Goal: Register for event/course

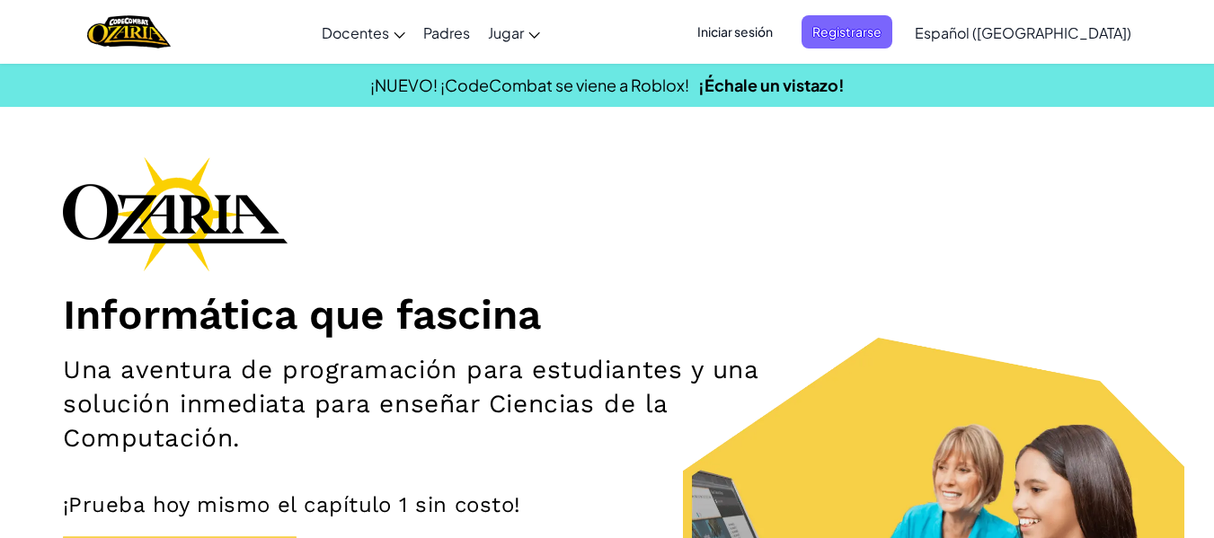
click at [784, 26] on span "Iniciar sesión" at bounding box center [735, 31] width 97 height 33
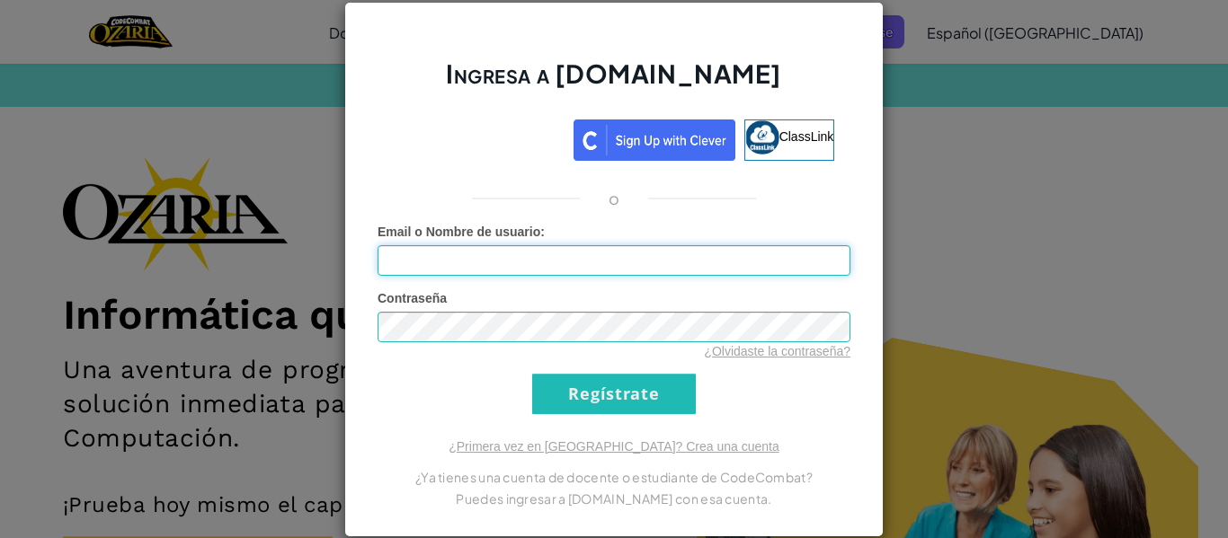
click at [566, 262] on input "Email o Nombre de usuario :" at bounding box center [613, 260] width 473 height 31
click at [591, 265] on input "Email o Nombre de usuario :" at bounding box center [613, 260] width 473 height 31
click at [1096, 296] on div "Ingresa a Ozaria.com ClassLink o Error desconocido. Email o Nombre de usuario :…" at bounding box center [614, 269] width 1228 height 538
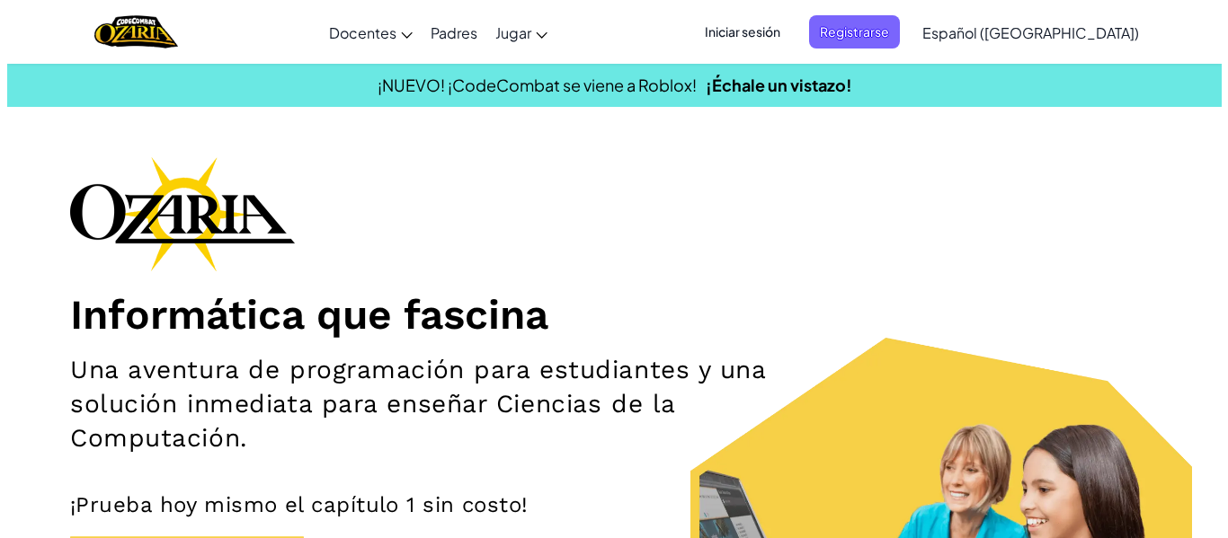
scroll to position [471, 0]
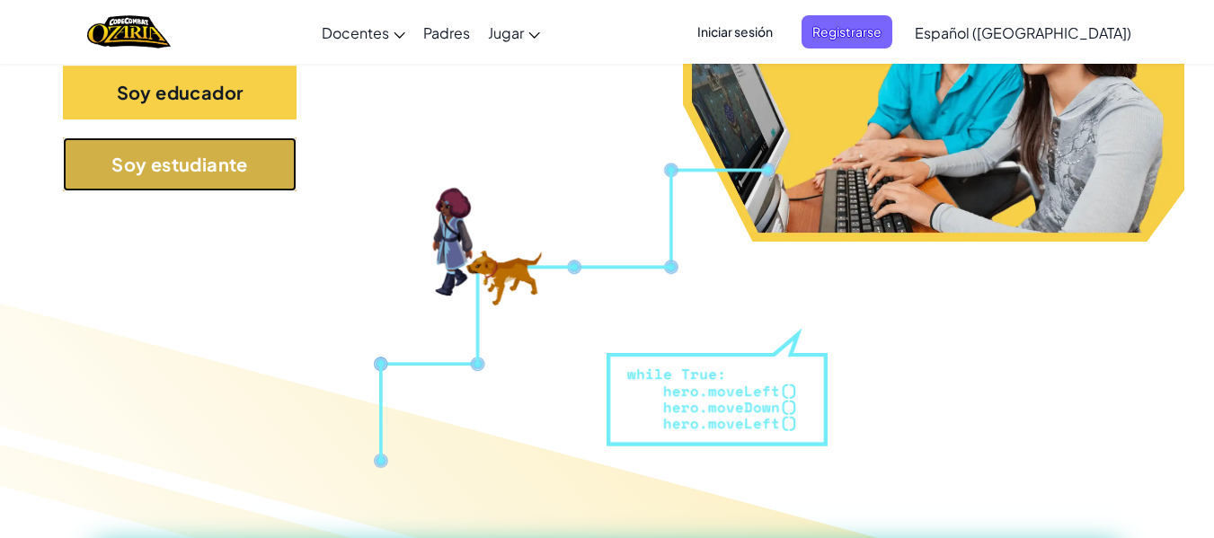
click at [269, 160] on button "Soy estudiante" at bounding box center [180, 165] width 234 height 54
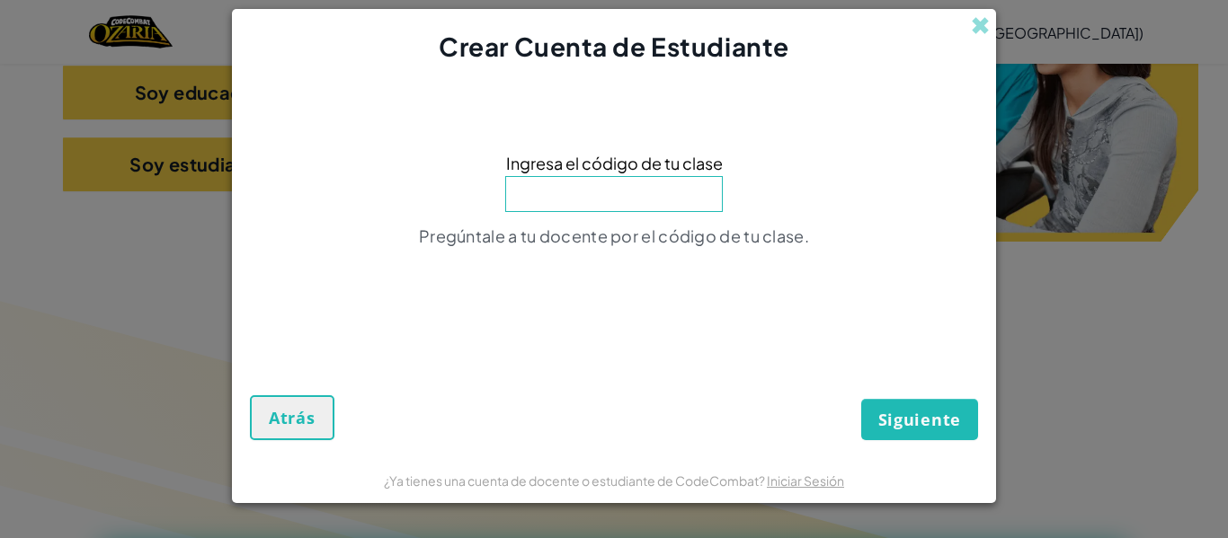
click at [617, 208] on input at bounding box center [614, 194] width 218 height 36
drag, startPoint x: 286, startPoint y: 396, endPoint x: 731, endPoint y: 394, distance: 444.9
click at [731, 394] on div "Siguiente Atrás" at bounding box center [614, 383] width 728 height 112
click at [964, 21] on div "Crear Cuenta de Estudiante" at bounding box center [614, 37] width 764 height 57
click at [972, 23] on span at bounding box center [980, 25] width 19 height 19
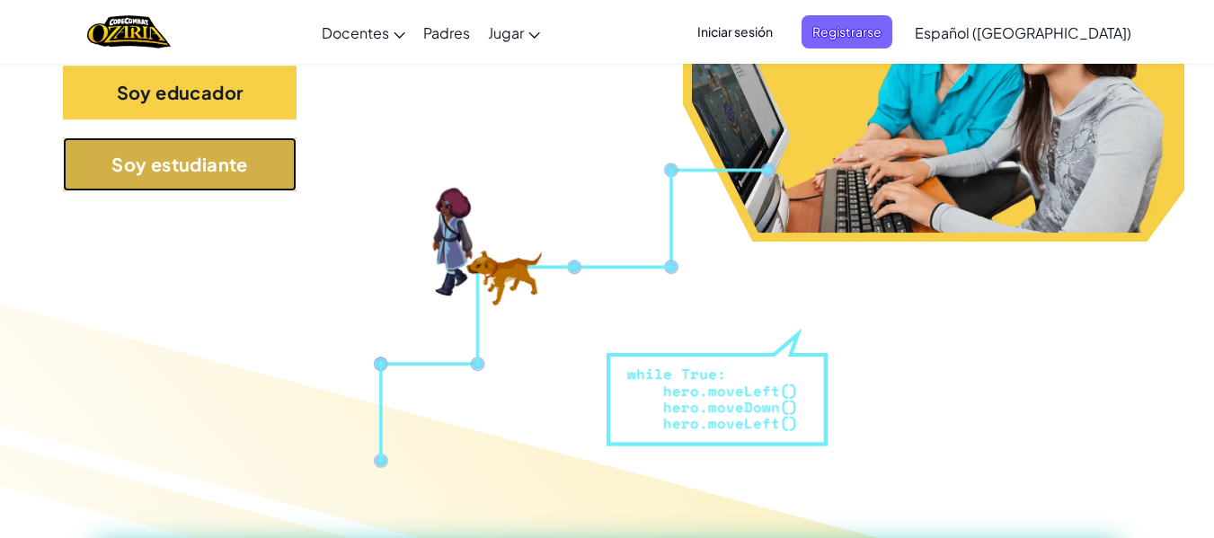
click at [162, 178] on button "Soy estudiante" at bounding box center [180, 165] width 234 height 54
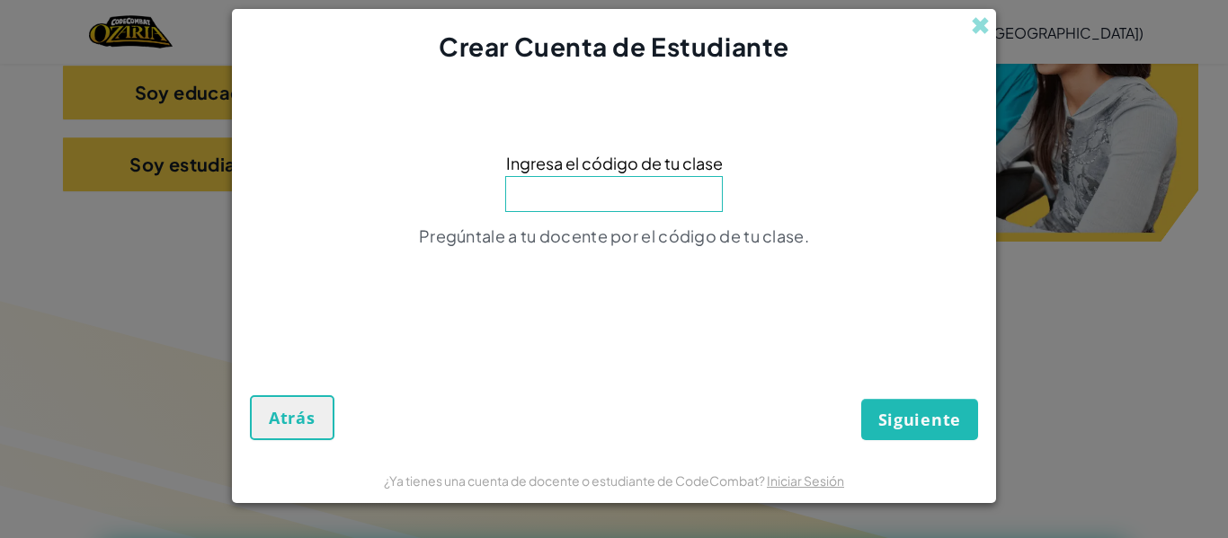
click at [601, 183] on input at bounding box center [614, 194] width 218 height 36
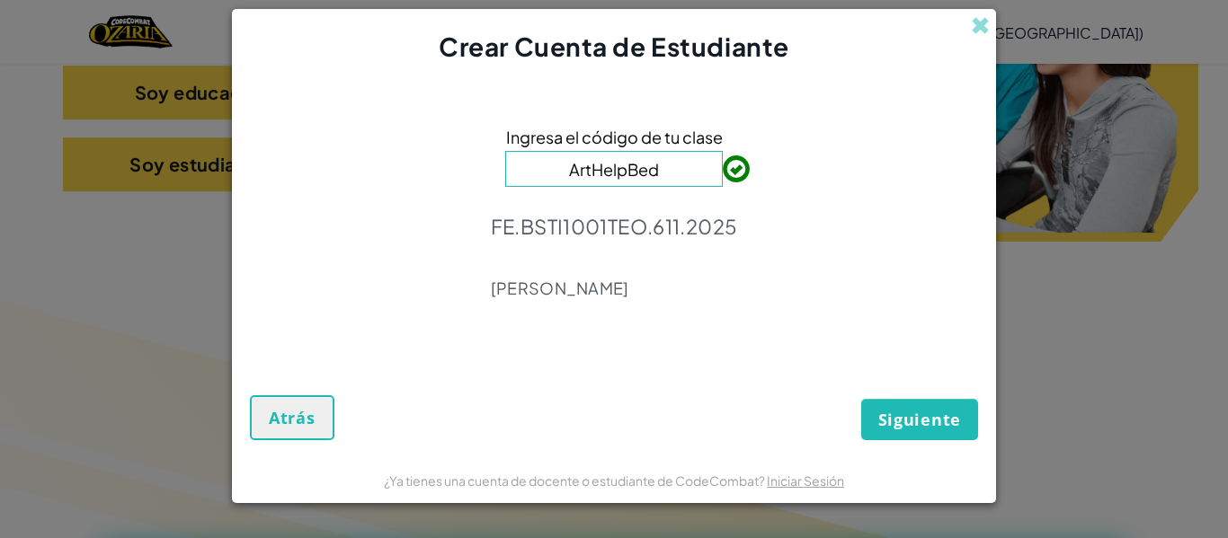
type input "ArtHelpBed"
click at [981, 382] on form "Ingresa el código de tu clase ArtHelpBed FE.BSTI1001TEO.611.2025 Mario Araiza S…" at bounding box center [614, 261] width 764 height 393
click at [960, 400] on button "Siguiente" at bounding box center [919, 419] width 117 height 41
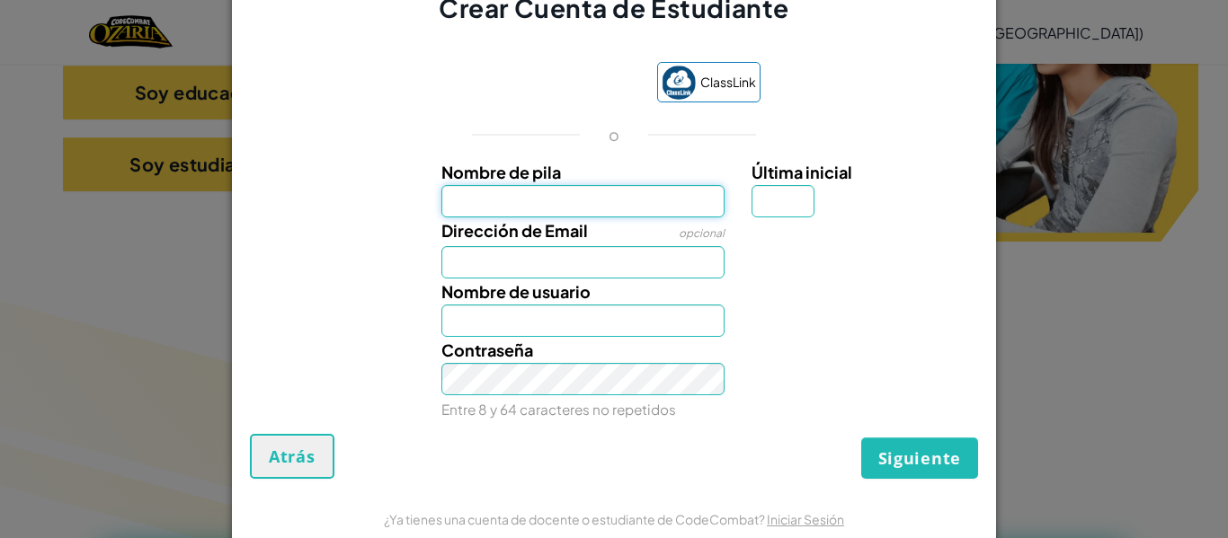
click at [577, 203] on input "Nombre de pila" at bounding box center [583, 201] width 284 height 32
click at [656, 165] on label "Nombre de pila" at bounding box center [583, 172] width 284 height 26
click at [656, 185] on input "Nombre de pila" at bounding box center [583, 201] width 284 height 32
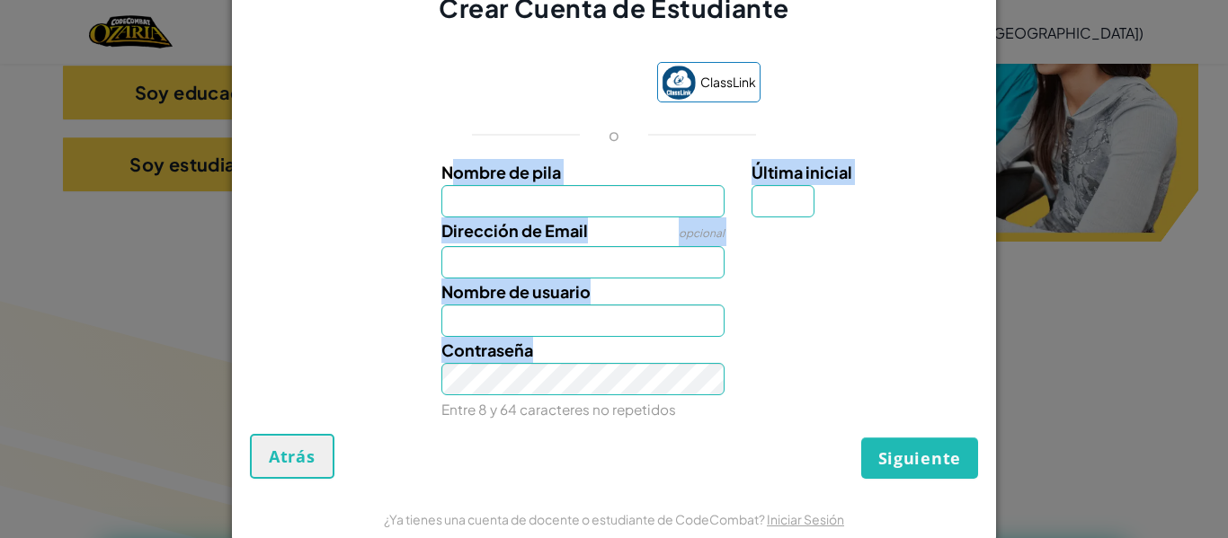
drag, startPoint x: 433, startPoint y: 164, endPoint x: 668, endPoint y: 346, distance: 296.6
click at [668, 346] on div "Nombre de pila Última inicial Dirección de Email opcional Nombre de usuario Con…" at bounding box center [613, 287] width 719 height 257
click at [522, 205] on input "Nombre de pila" at bounding box center [583, 201] width 284 height 32
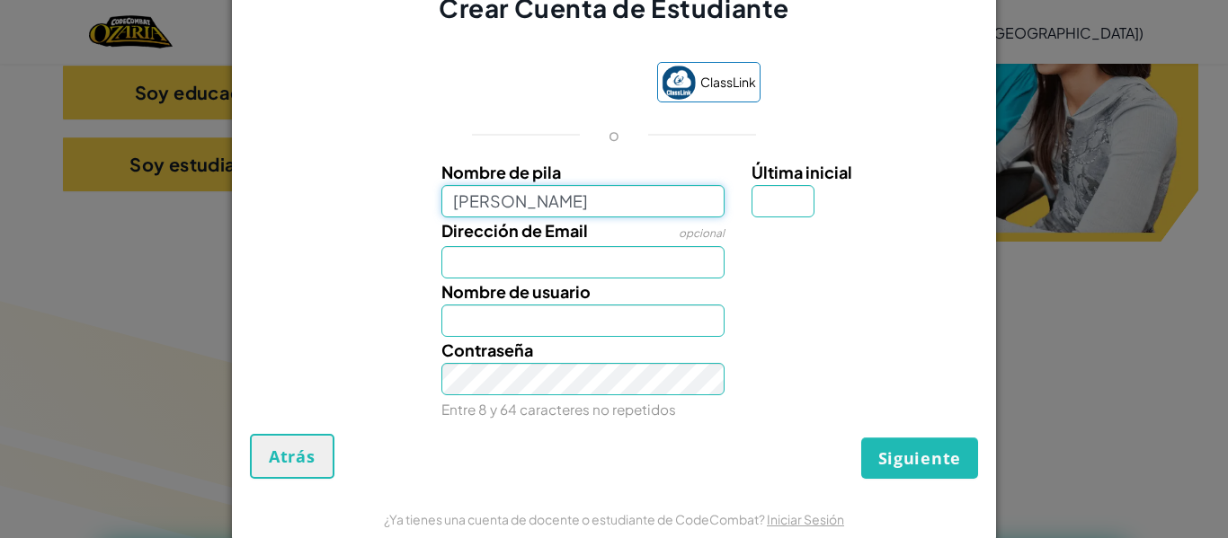
type input "Ethan Arturo Ibarra Molina"
click at [517, 255] on input "Dirección de Email" at bounding box center [583, 262] width 284 height 32
type input "A"
click at [640, 327] on input "Ethan Arturo Ibarra Molina" at bounding box center [583, 321] width 284 height 32
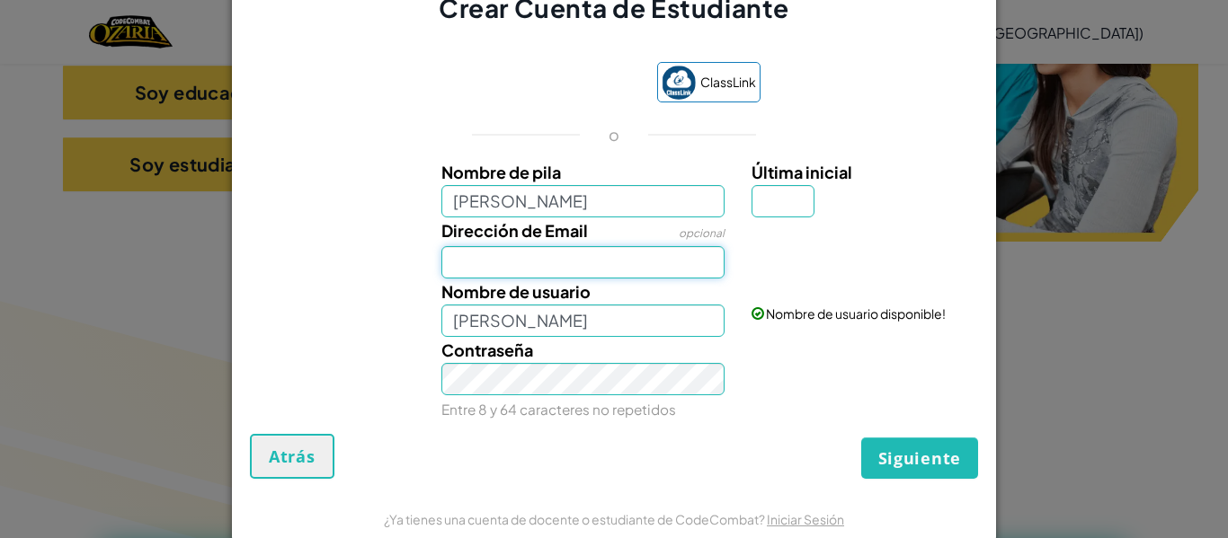
click at [575, 251] on input "Dirección de Email" at bounding box center [583, 262] width 284 height 32
paste input "al07192903@tecmilenio.mx"
type input "al07192903@tecmilenio.mx"
click at [750, 256] on div "Dirección de Email opcional al07192903@tecmilenio.mx" at bounding box center [614, 248] width 746 height 61
click at [751, 206] on input "Última inicial" at bounding box center [782, 201] width 63 height 32
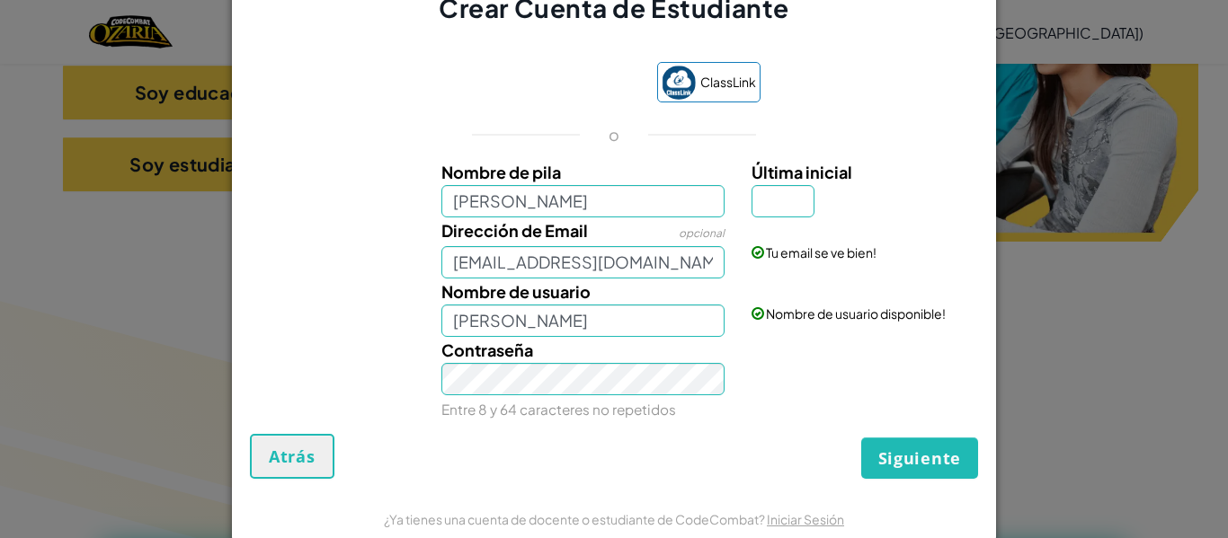
click at [626, 396] on div "Contraseña Entre 8 y 64 caracteres no repetidos" at bounding box center [583, 379] width 311 height 85
click at [760, 215] on input "Última inicial" at bounding box center [782, 201] width 63 height 32
type input "a"
type input "Ethan Arturo Ibarra Molina A"
click at [878, 461] on span "Siguiente" at bounding box center [919, 459] width 83 height 22
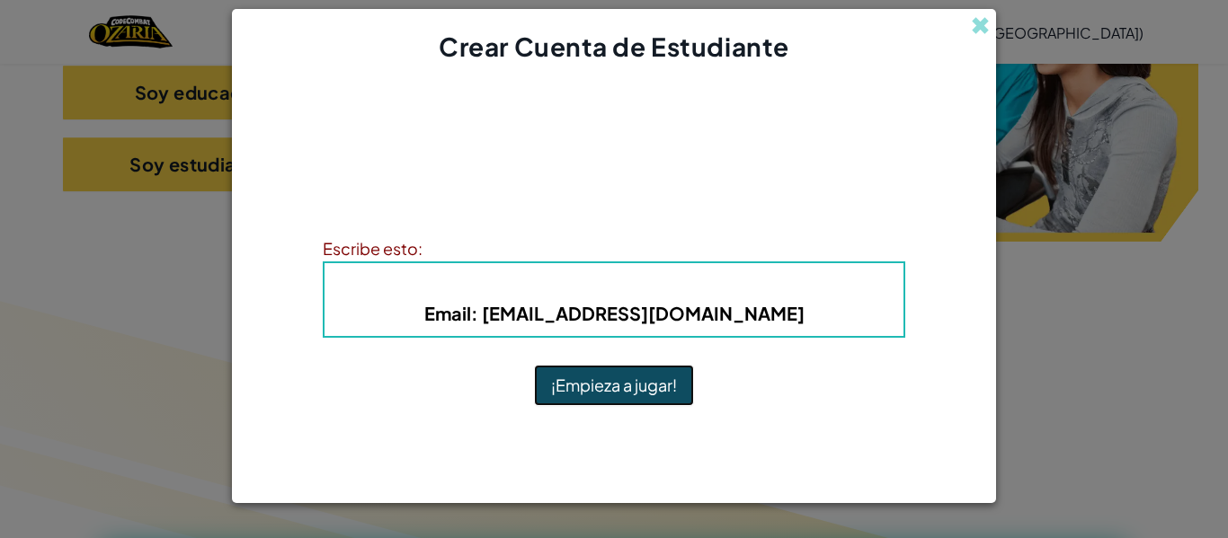
click at [583, 393] on button "¡Empieza a jugar!" at bounding box center [614, 385] width 160 height 41
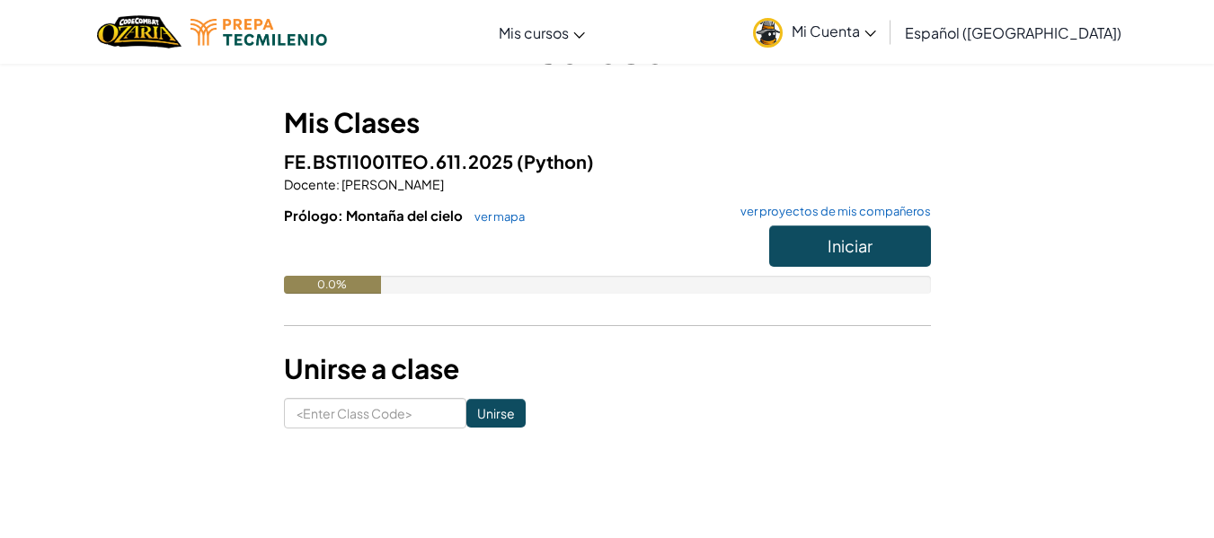
scroll to position [123, 0]
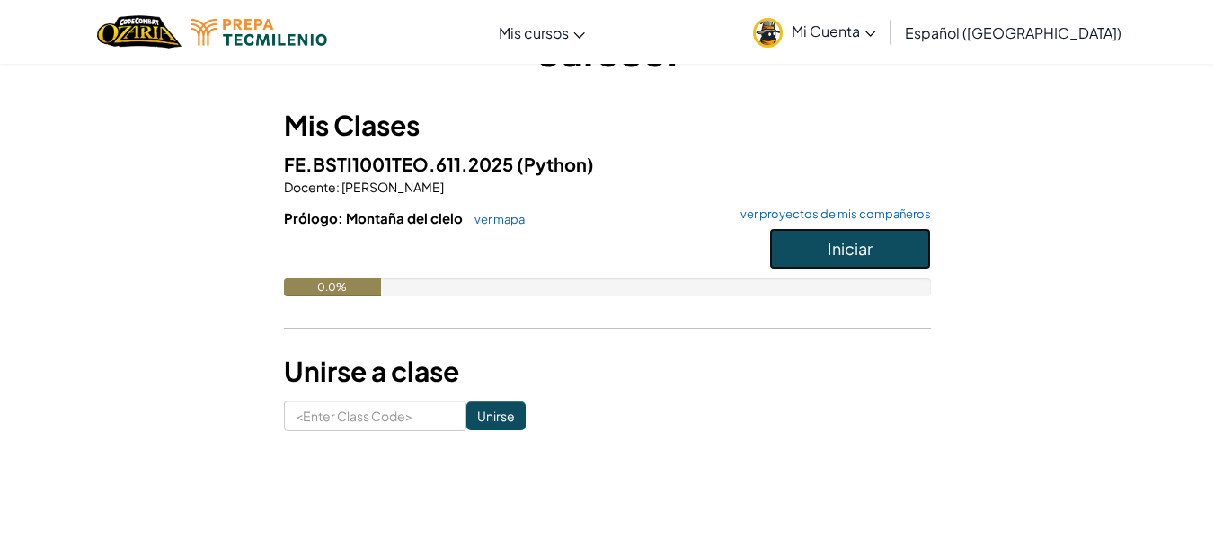
click at [888, 239] on button "Iniciar" at bounding box center [850, 248] width 162 height 41
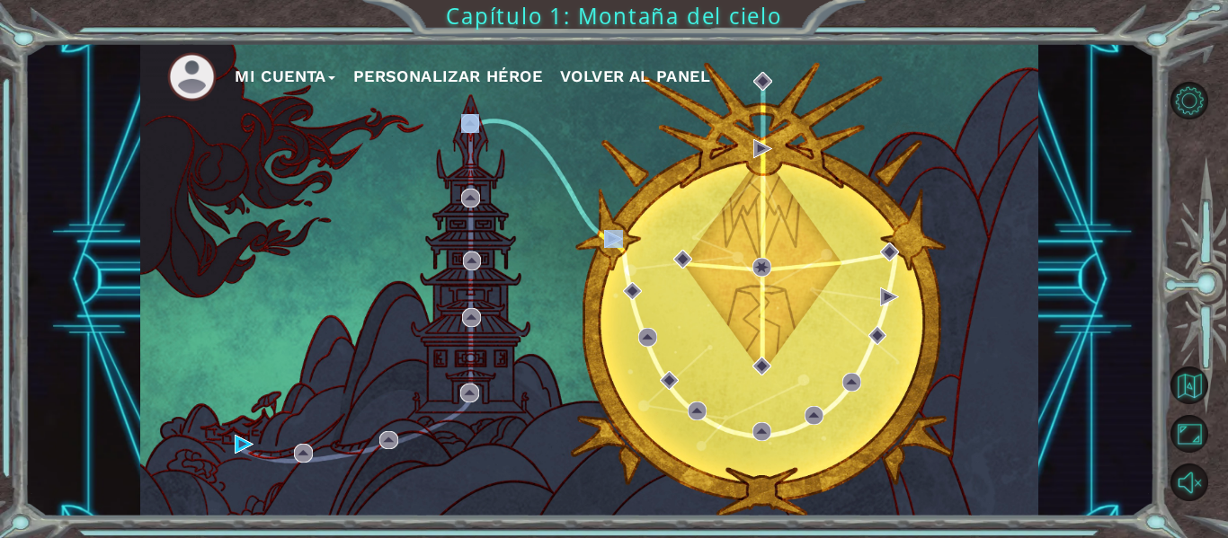
drag, startPoint x: 484, startPoint y: 151, endPoint x: 564, endPoint y: 190, distance: 88.8
click at [564, 190] on div "Mi Cuenta Personalizar héroe Volver al panel" at bounding box center [589, 280] width 898 height 474
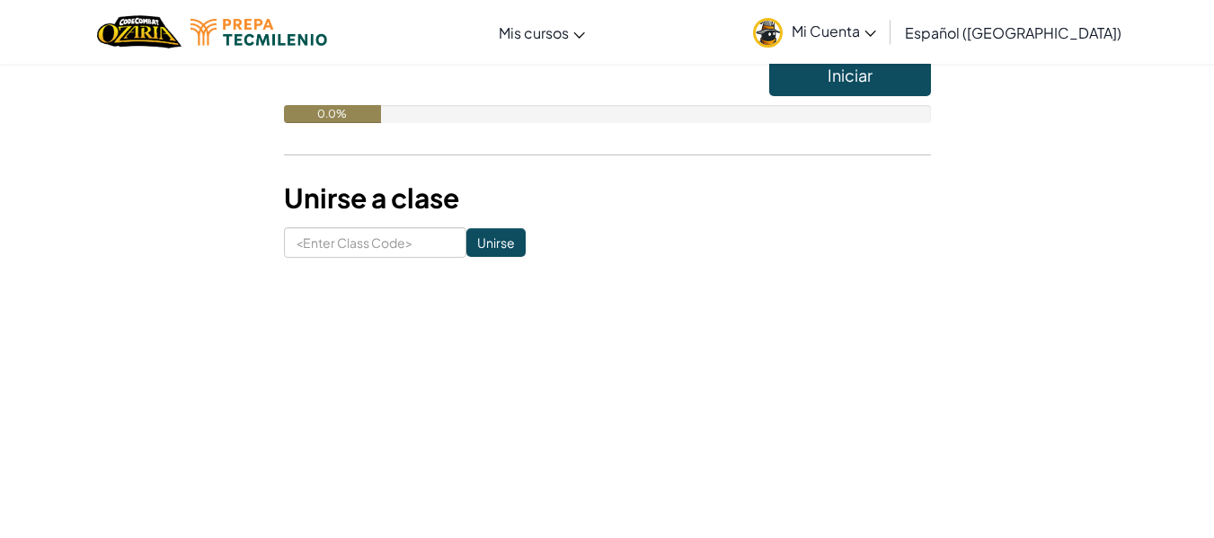
scroll to position [291, 0]
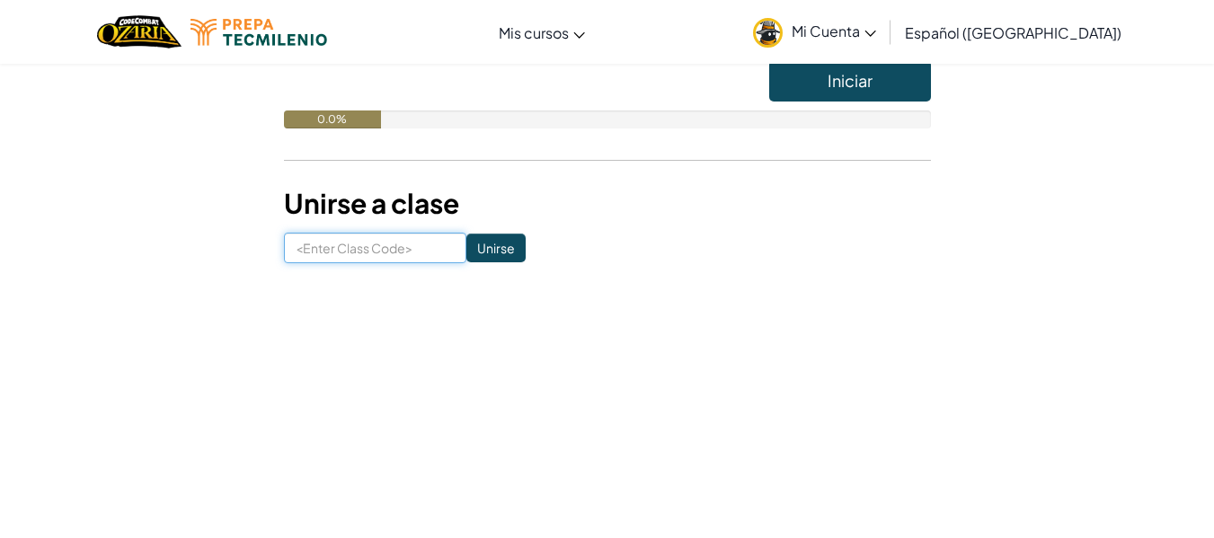
click at [347, 244] on input at bounding box center [375, 248] width 182 height 31
click at [377, 252] on input at bounding box center [375, 248] width 182 height 31
paste input "ArtHelpBed"
type input "ArtHelpBed"
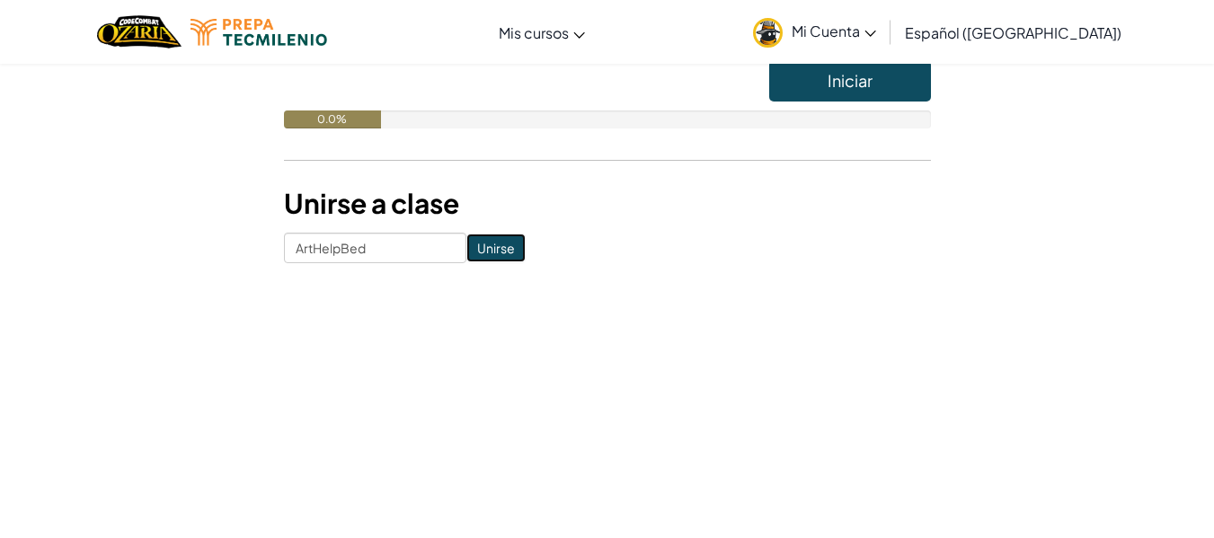
click at [466, 255] on input "Unirse" at bounding box center [495, 248] width 59 height 29
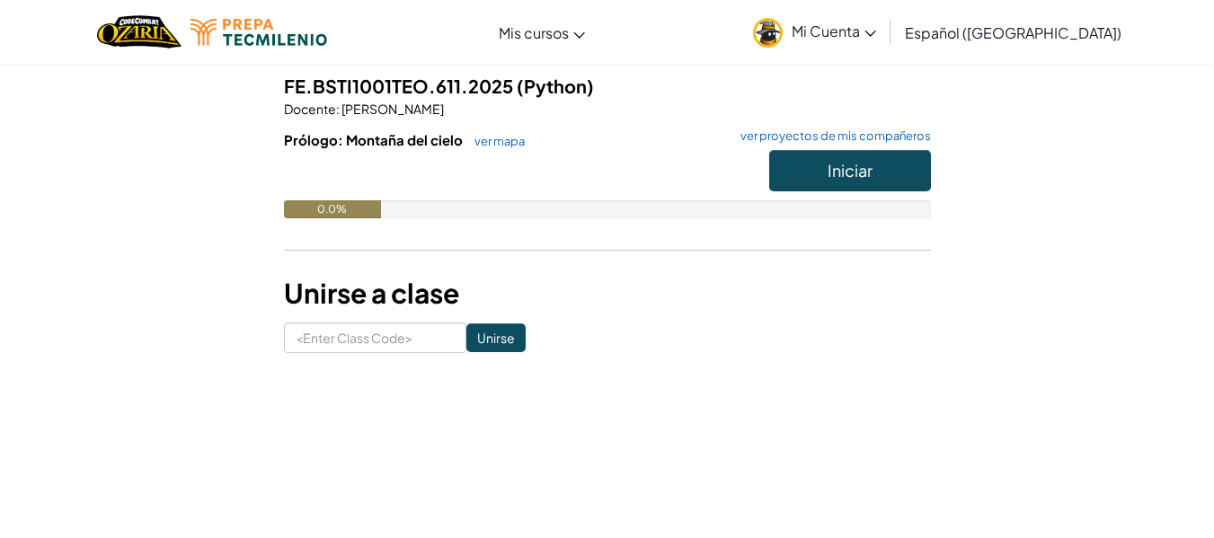
scroll to position [199, 0]
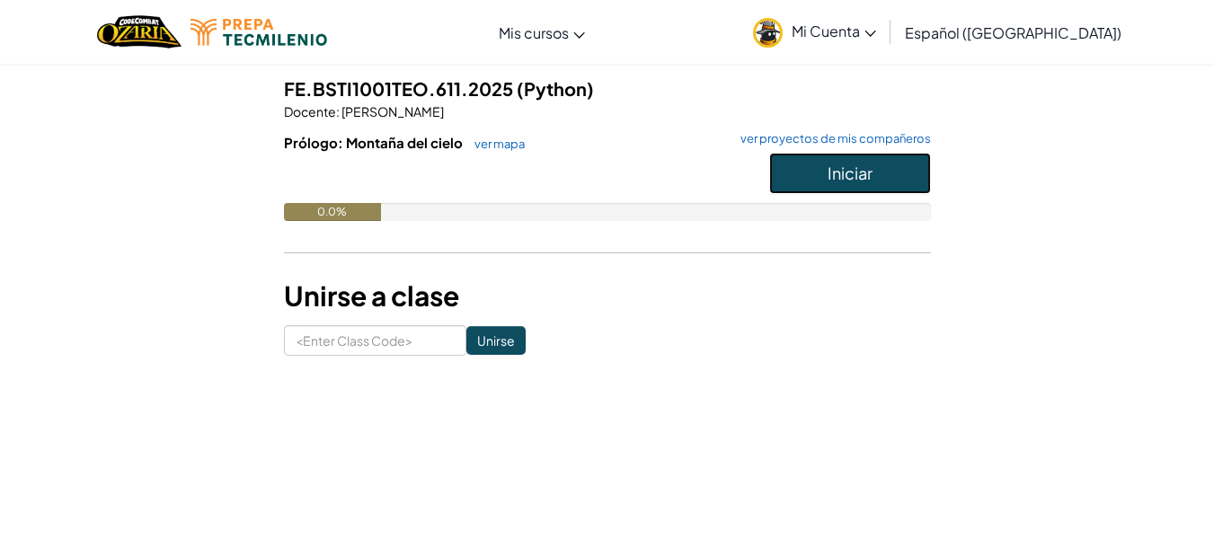
click at [884, 169] on button "Iniciar" at bounding box center [850, 173] width 162 height 41
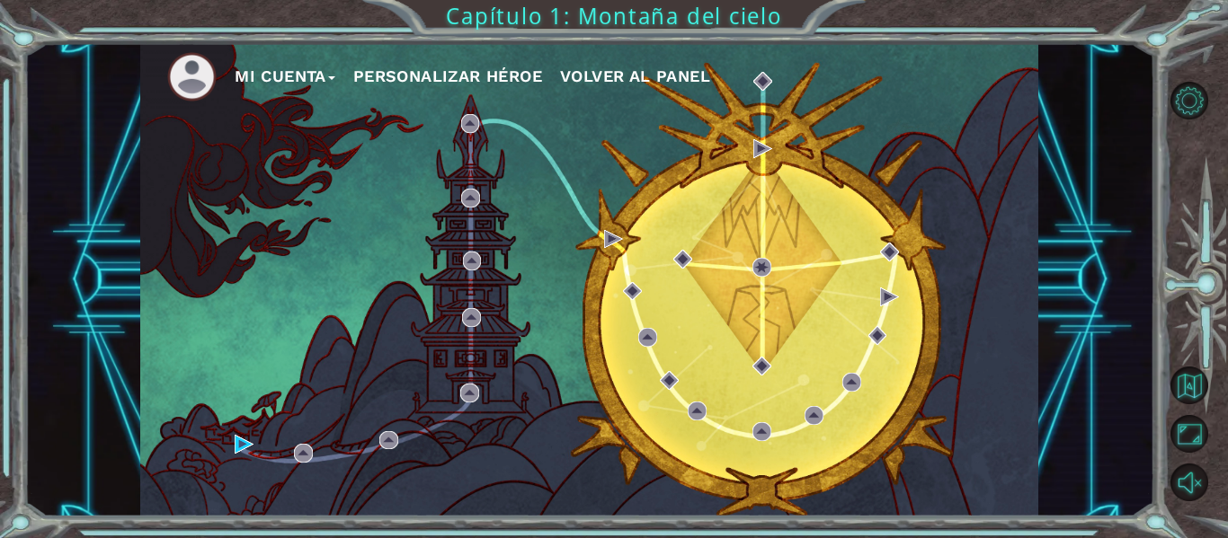
drag, startPoint x: 1227, startPoint y: 165, endPoint x: 1227, endPoint y: 257, distance: 91.7
click at [1213, 257] on div at bounding box center [1200, 291] width 55 height 431
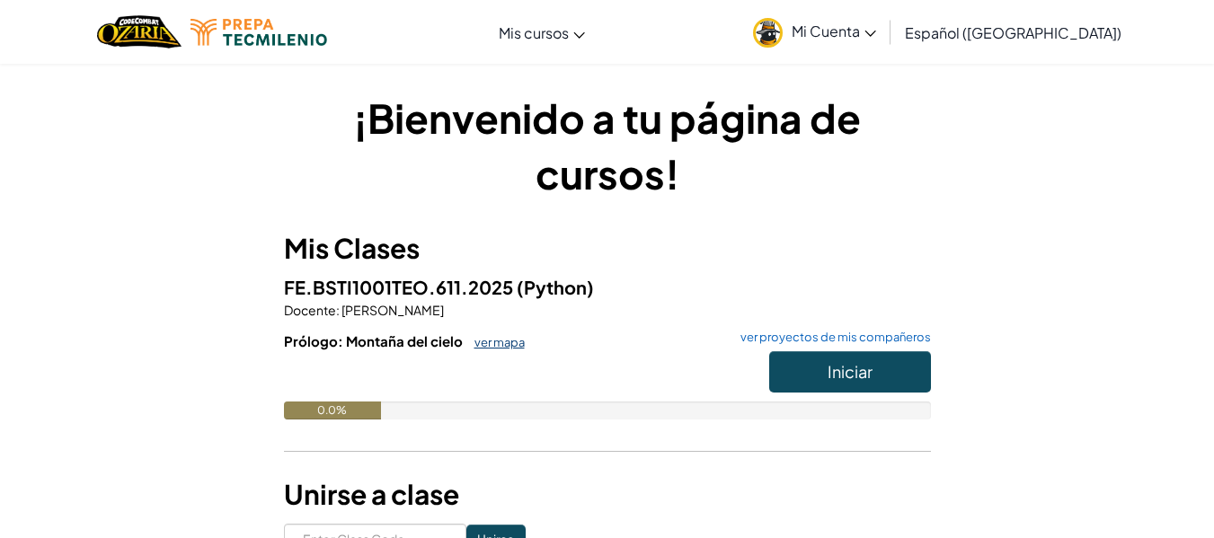
click at [496, 344] on link "ver mapa" at bounding box center [495, 342] width 59 height 14
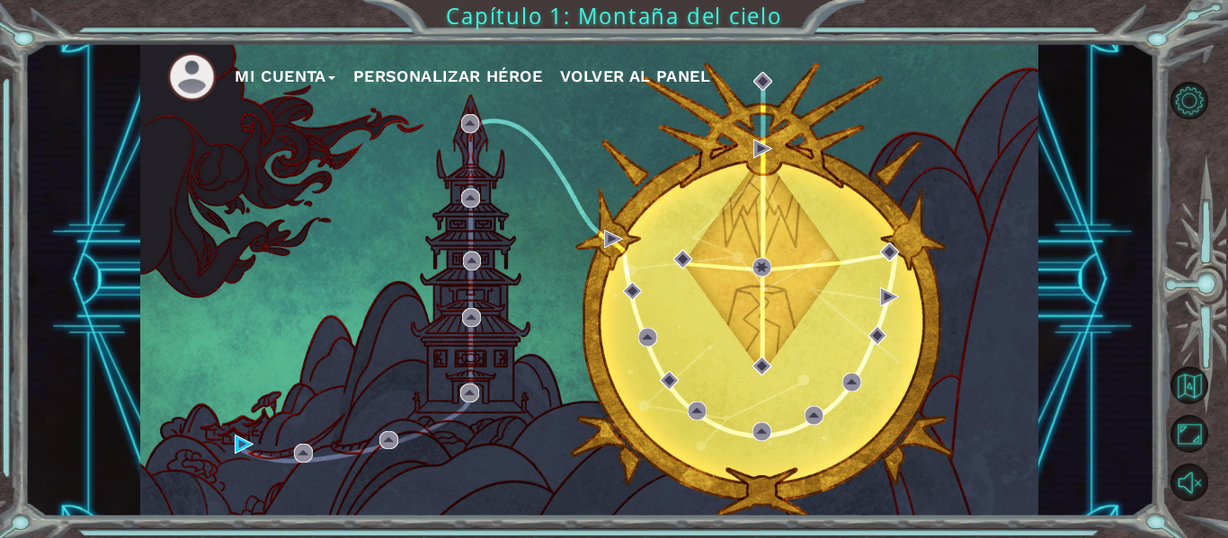
click at [827, 168] on div "Mi Cuenta Personalizar héroe Volver al panel" at bounding box center [589, 280] width 898 height 474
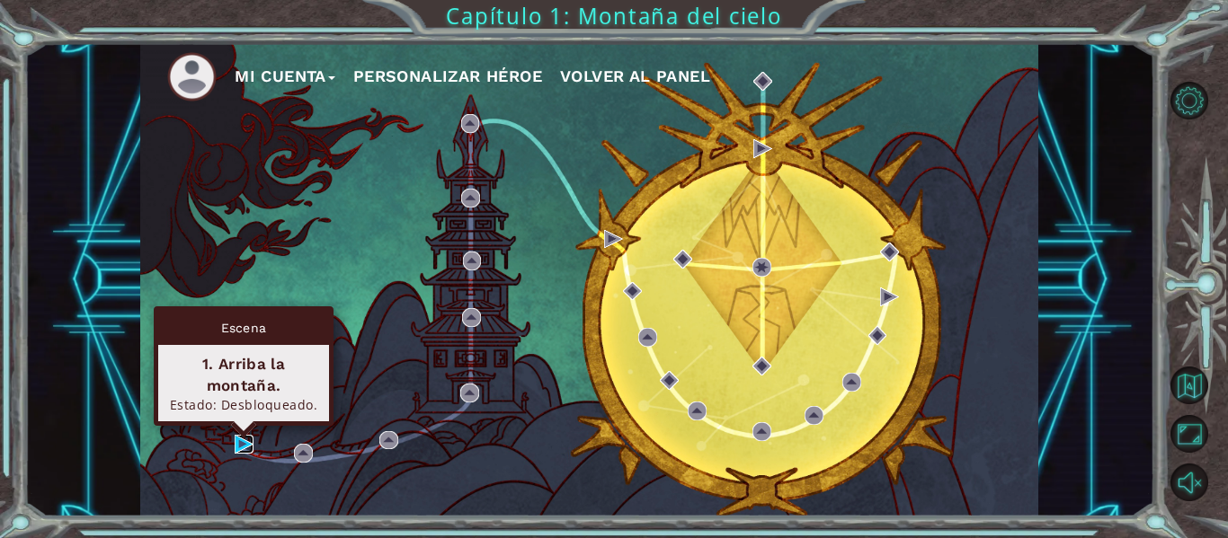
click at [238, 440] on img at bounding box center [244, 444] width 19 height 19
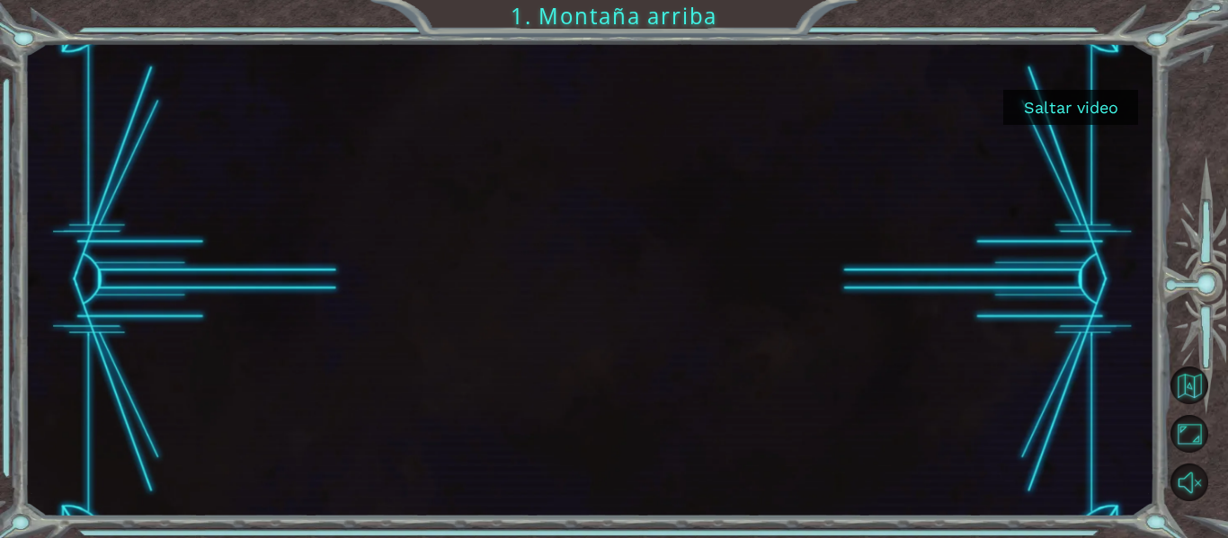
click at [111, 244] on div at bounding box center [589, 280] width 1130 height 474
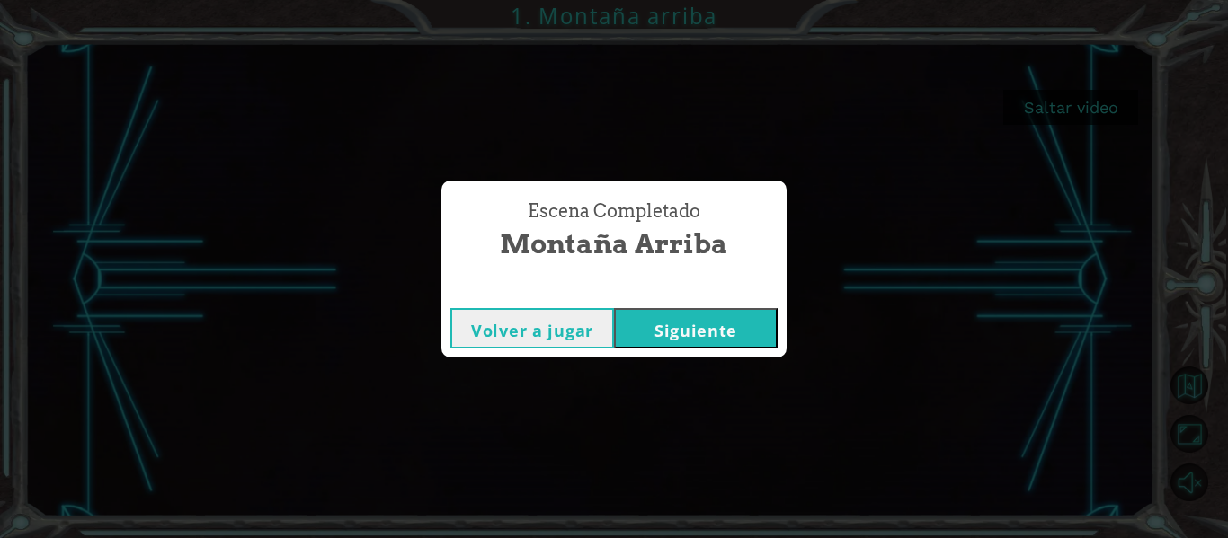
click at [577, 329] on button "Volver a jugar" at bounding box center [532, 328] width 164 height 40
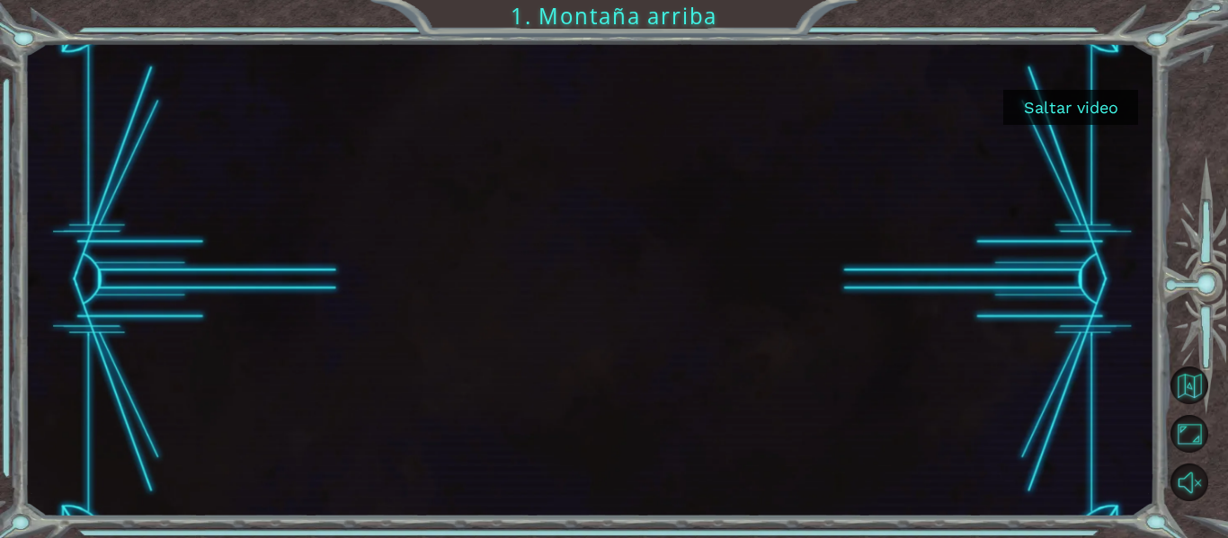
click at [1089, 111] on button "Saltar video" at bounding box center [1070, 107] width 135 height 35
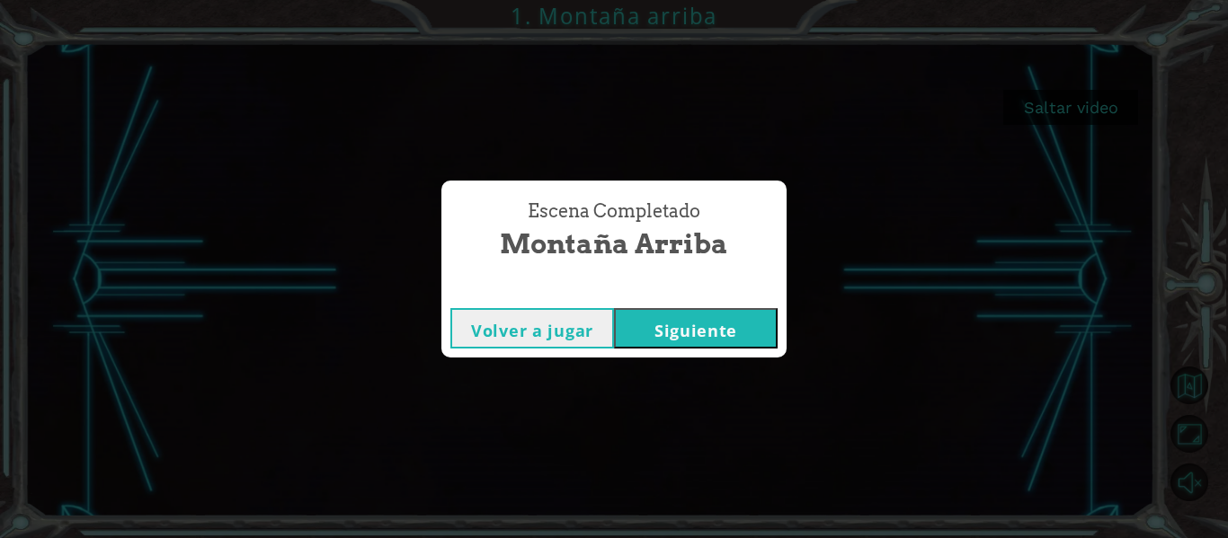
click at [674, 332] on button "Siguiente" at bounding box center [696, 328] width 164 height 40
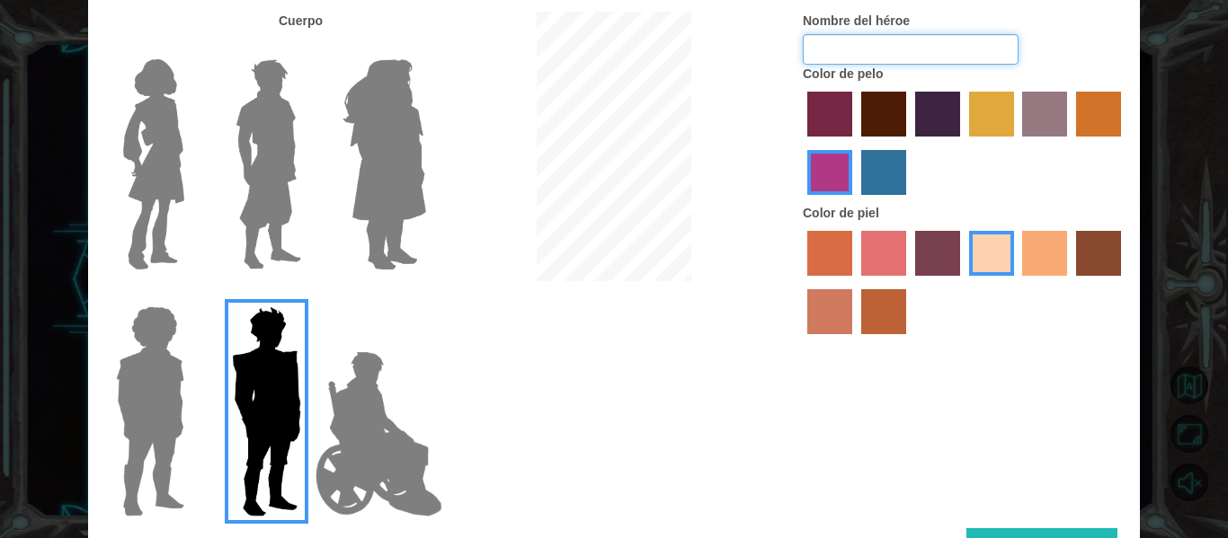
click at [842, 44] on input "Nombre del héroe" at bounding box center [911, 49] width 216 height 31
type input "Ethan"
click at [892, 155] on label "lachmara hair color" at bounding box center [883, 172] width 45 height 45
click at [855, 201] on input "lachmara hair color" at bounding box center [855, 201] width 0 height 0
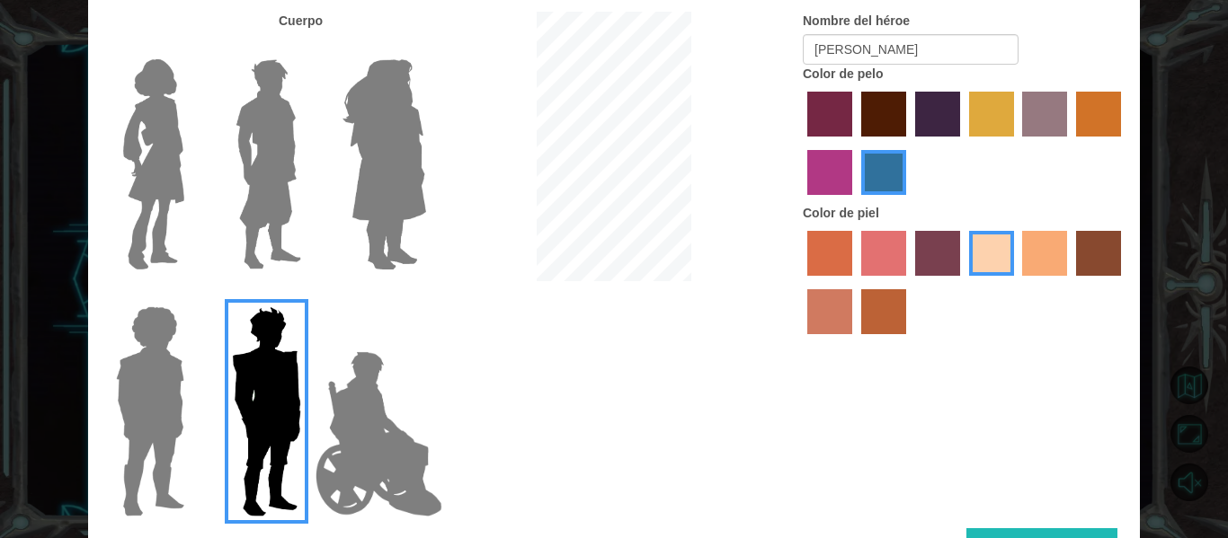
click at [1037, 255] on label "tacao skin color" at bounding box center [1044, 253] width 45 height 45
click at [1017, 282] on input "tacao skin color" at bounding box center [1017, 282] width 0 height 0
drag, startPoint x: 1227, startPoint y: 215, endPoint x: 1227, endPoint y: 306, distance: 90.8
click at [1213, 306] on div "Personaliza a tu héroe Cuerpo Nombre del héroe Ethan Color de pelo Color de pie…" at bounding box center [614, 269] width 1228 height 538
click at [1085, 306] on div at bounding box center [965, 284] width 324 height 117
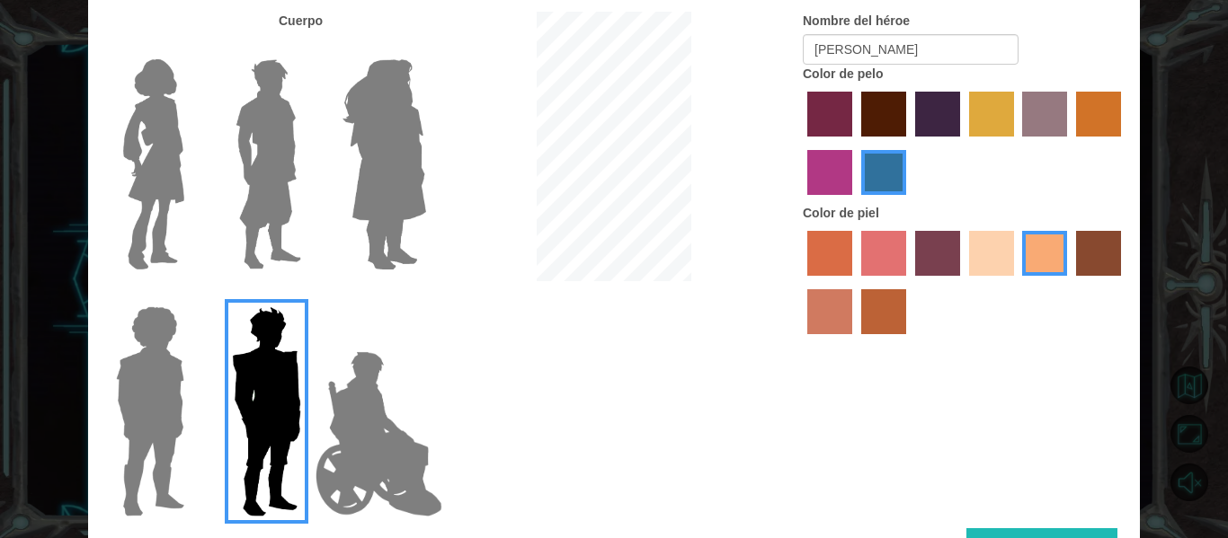
drag, startPoint x: 1117, startPoint y: 297, endPoint x: 1123, endPoint y: 315, distance: 18.8
click at [1123, 315] on div at bounding box center [965, 284] width 324 height 117
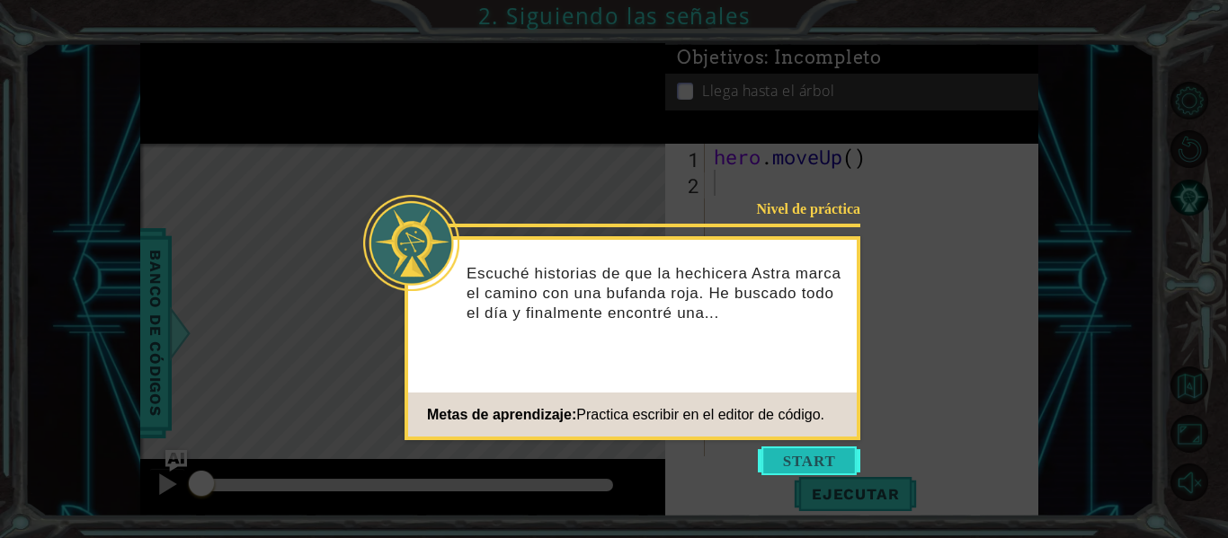
click at [794, 459] on button "Start" at bounding box center [809, 461] width 102 height 29
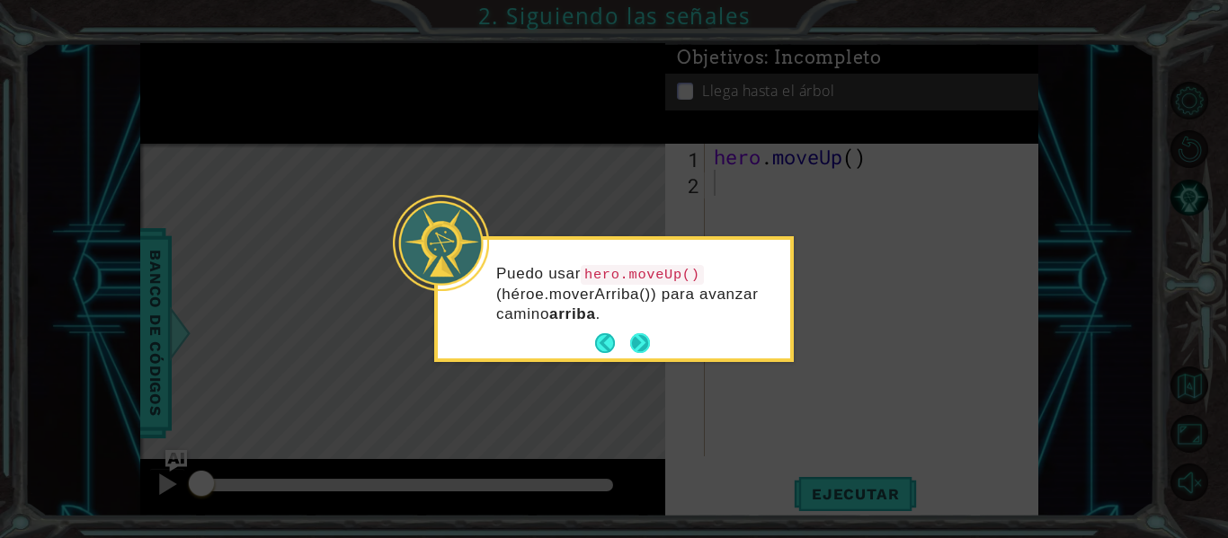
click at [637, 347] on button "Next" at bounding box center [640, 343] width 20 height 20
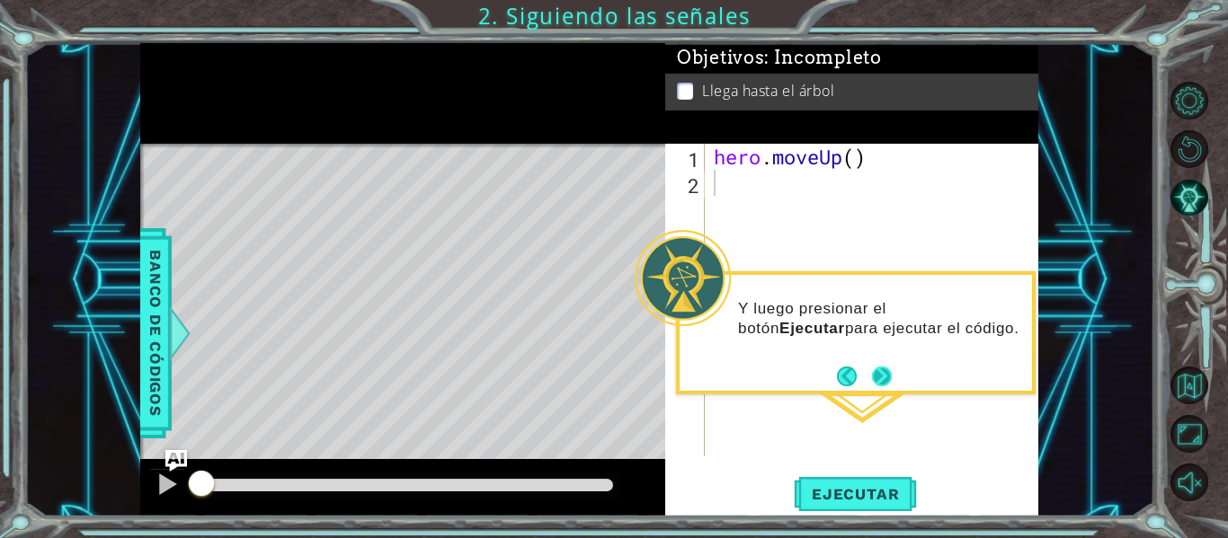
click at [872, 373] on button "Next" at bounding box center [882, 377] width 20 height 20
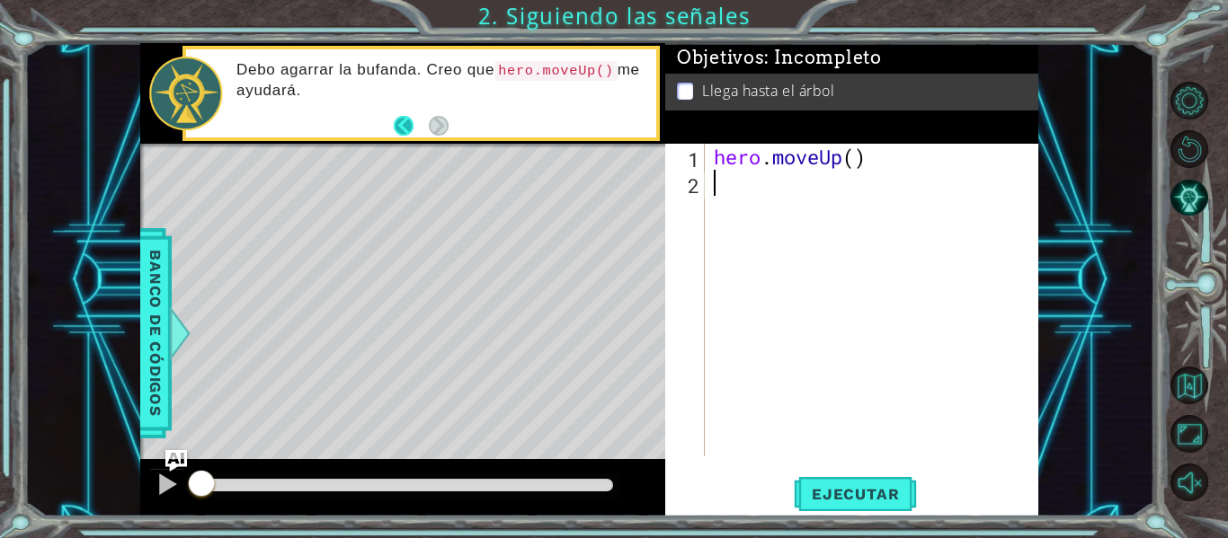
click at [410, 128] on button "Back" at bounding box center [411, 126] width 35 height 20
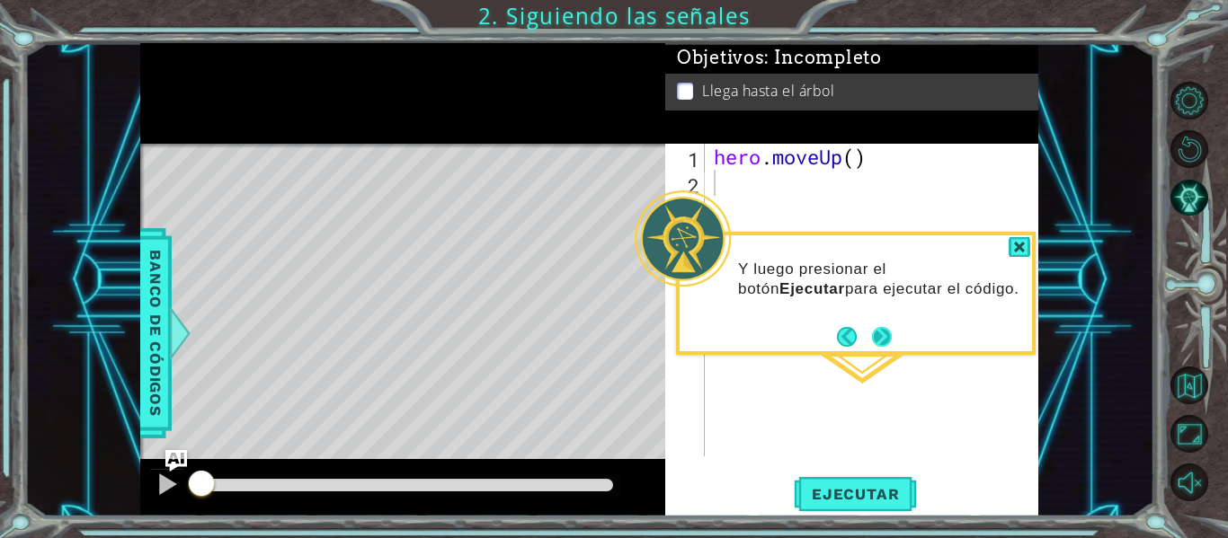
click at [886, 331] on button "Next" at bounding box center [882, 337] width 20 height 20
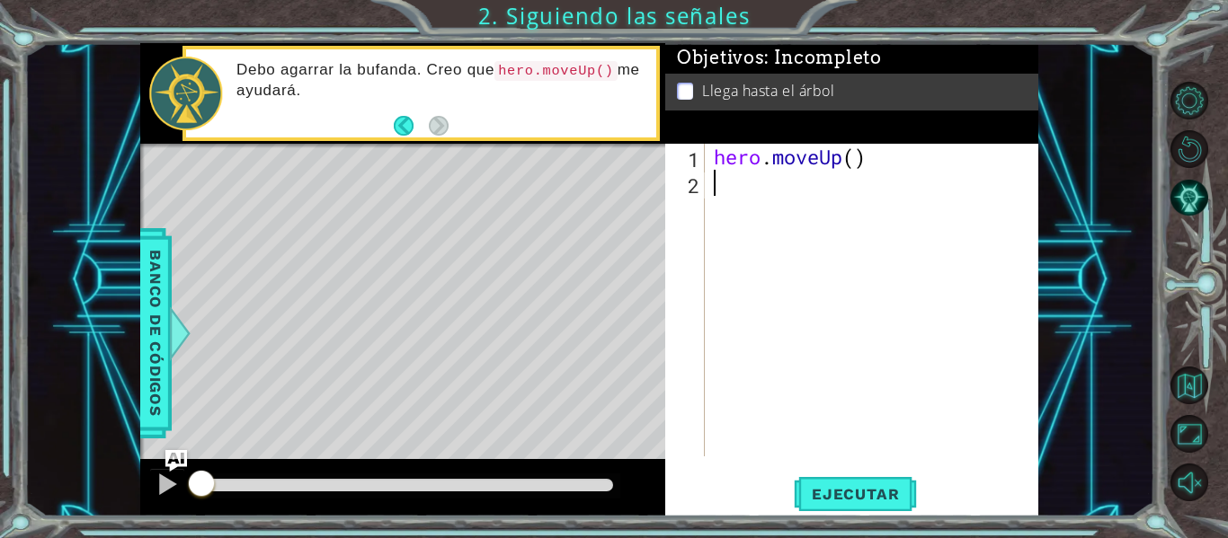
type textarea "hero.moveUp()"
click at [846, 505] on button "Ejecutar" at bounding box center [855, 494] width 123 height 37
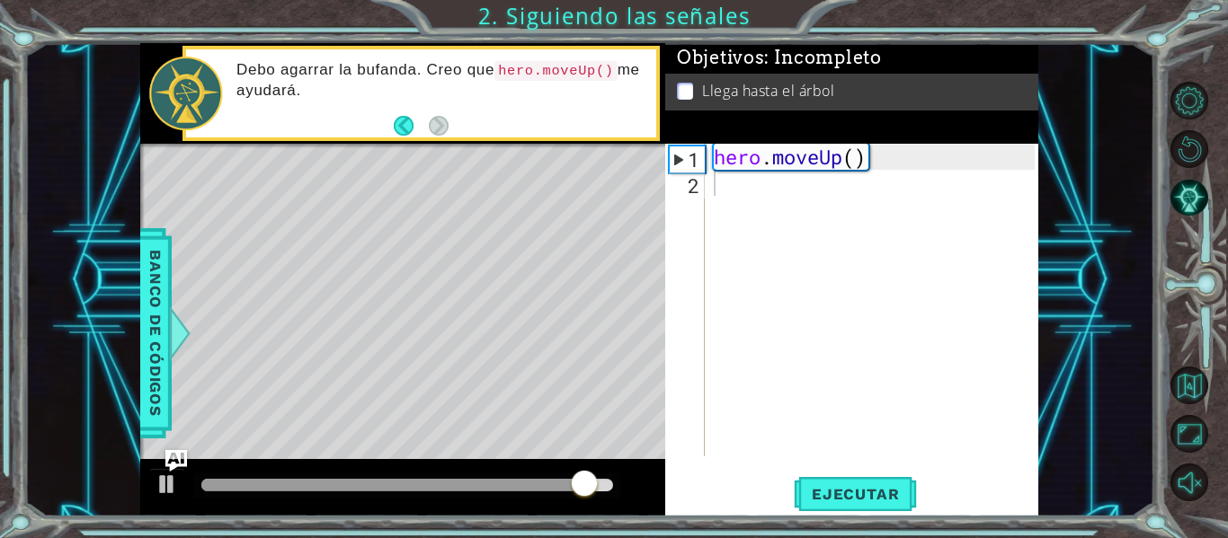
drag, startPoint x: 499, startPoint y: 294, endPoint x: 474, endPoint y: 226, distance: 72.0
click at [474, 226] on div "Level Map" at bounding box center [555, 408] width 830 height 529
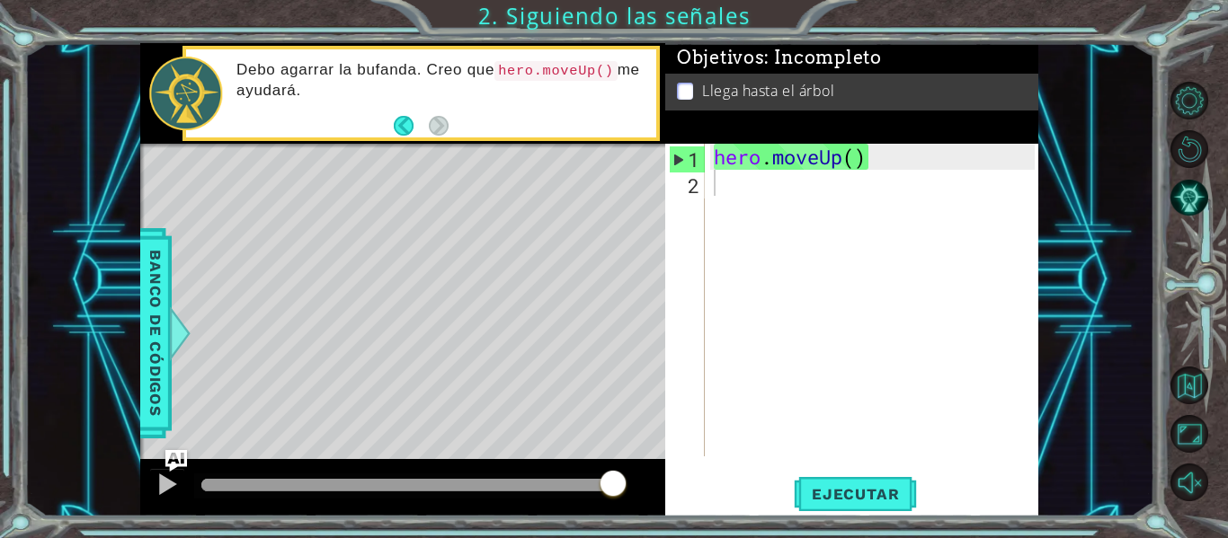
click at [414, 231] on div "Level Map" at bounding box center [555, 408] width 830 height 529
click at [178, 484] on div at bounding box center [166, 484] width 23 height 23
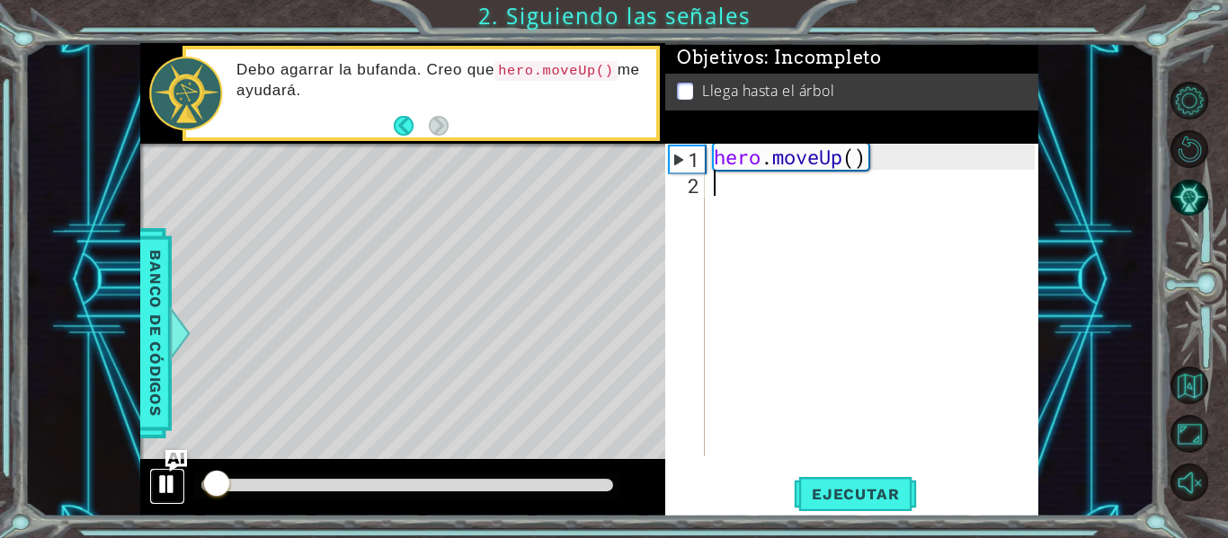
click at [159, 487] on div at bounding box center [166, 484] width 23 height 23
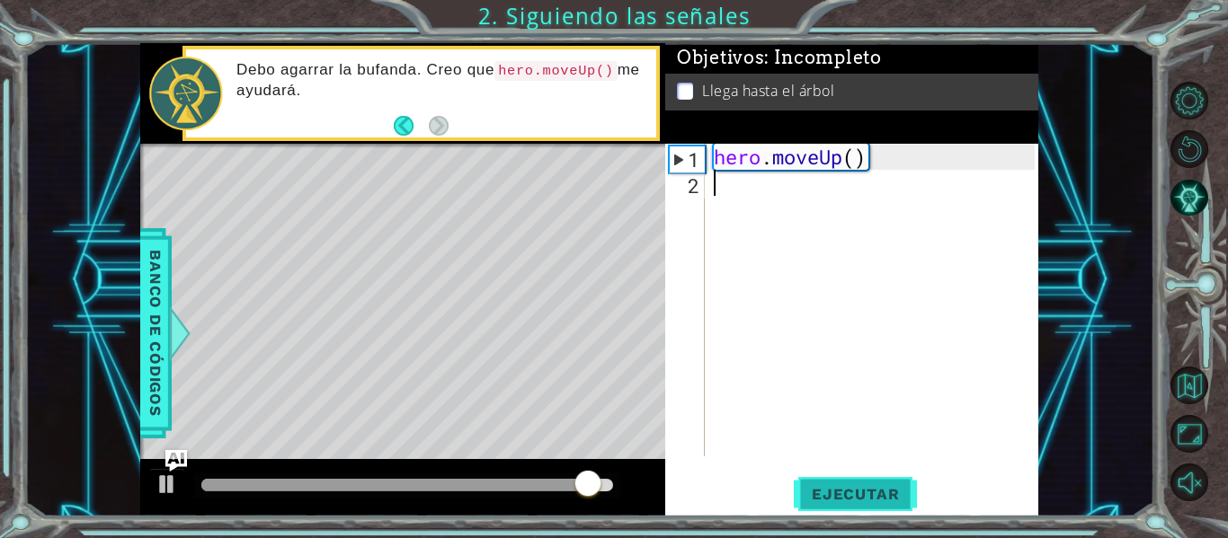
click at [884, 493] on span "Ejecutar" at bounding box center [855, 494] width 123 height 18
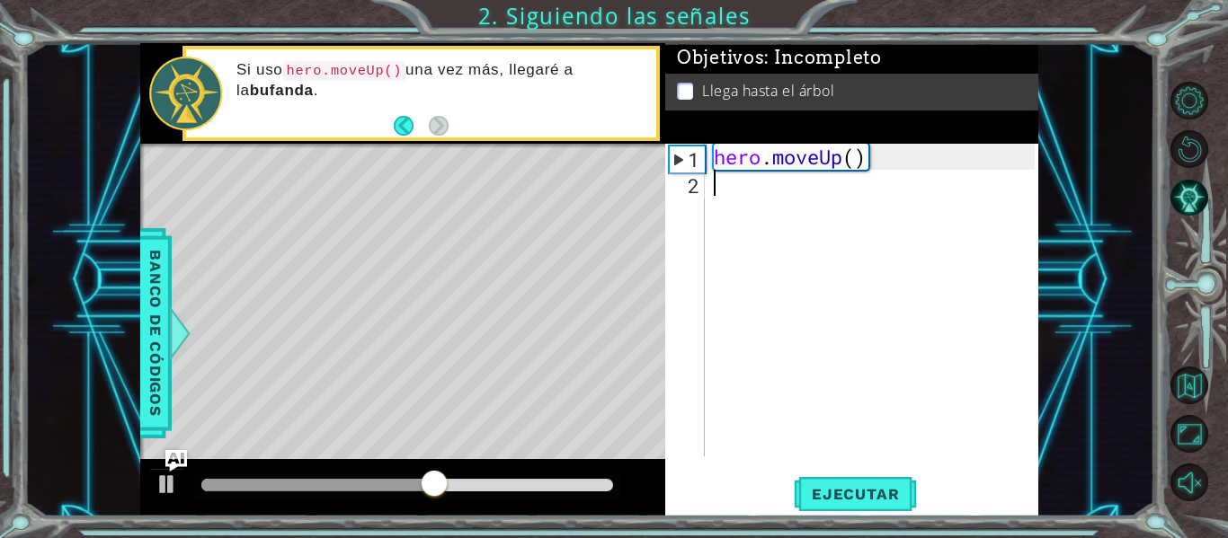
click at [380, 170] on div "Level Map" at bounding box center [555, 408] width 830 height 529
click at [409, 211] on div "Level Map" at bounding box center [555, 408] width 830 height 529
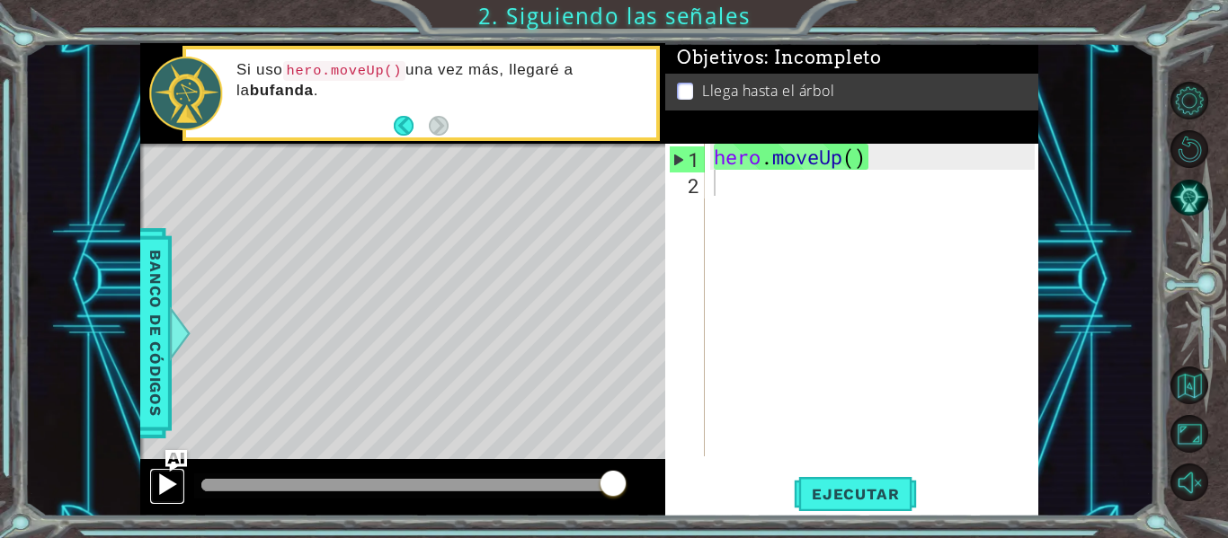
click at [158, 484] on div at bounding box center [166, 484] width 23 height 23
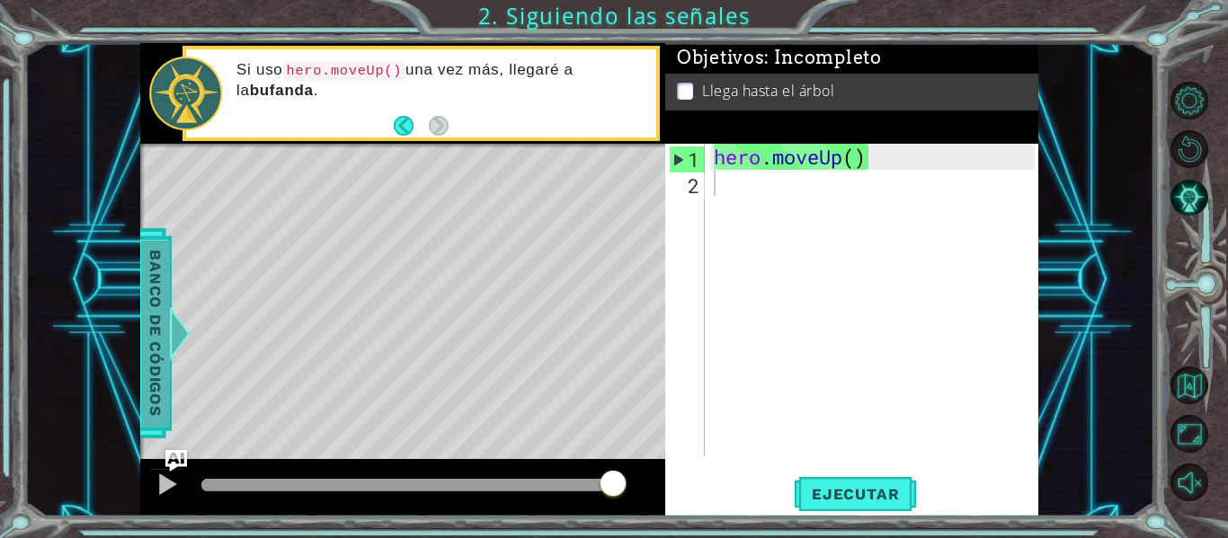
click at [173, 337] on div at bounding box center [180, 333] width 22 height 54
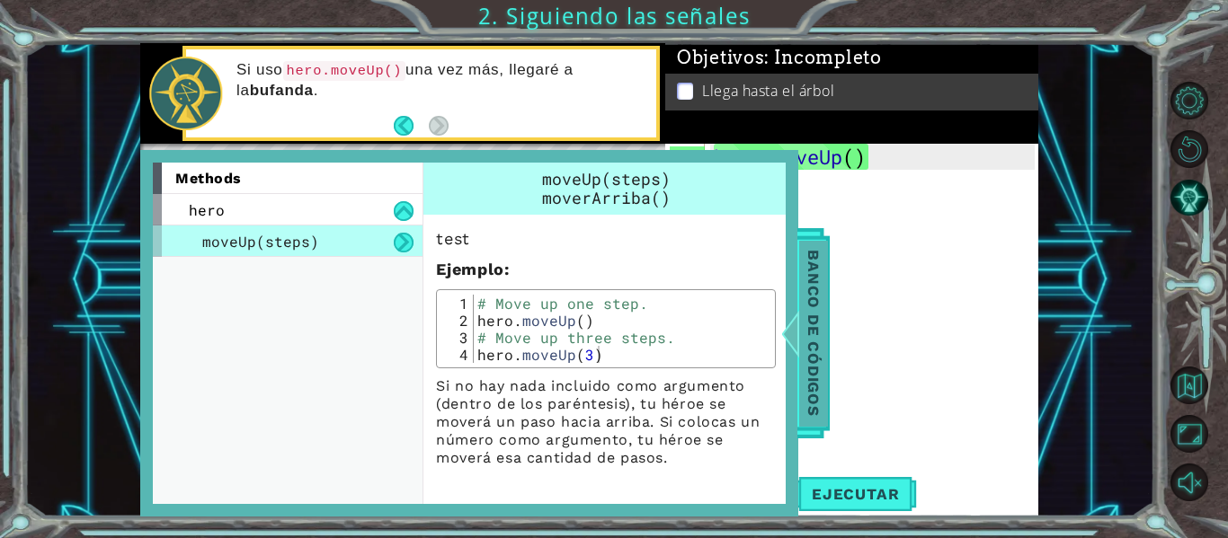
click at [782, 341] on div at bounding box center [790, 333] width 22 height 54
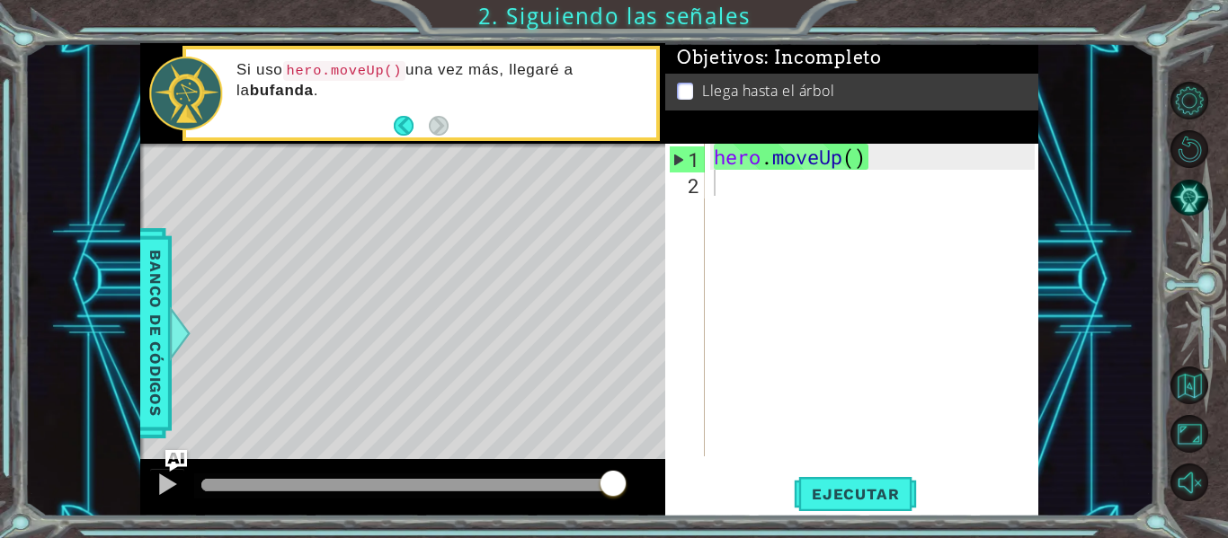
click at [413, 187] on div "Level Map" at bounding box center [555, 408] width 830 height 529
click at [1184, 477] on button "Sonido encendido" at bounding box center [1189, 483] width 38 height 38
click at [165, 475] on div at bounding box center [166, 484] width 23 height 23
click at [150, 317] on span "Banco de códigos" at bounding box center [155, 334] width 29 height 186
